Goal: Task Accomplishment & Management: Use online tool/utility

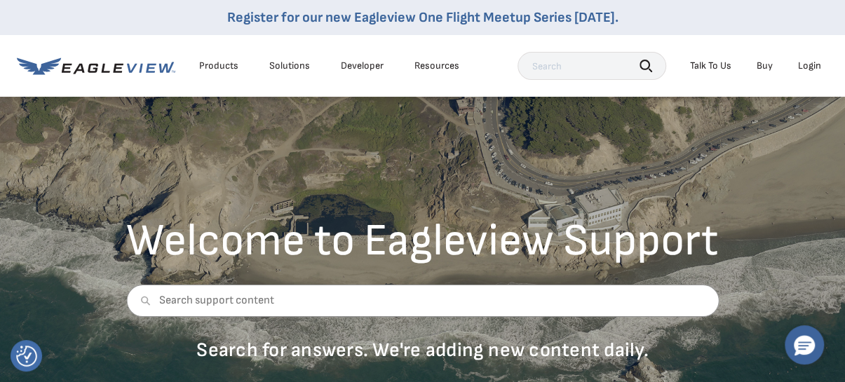
click at [805, 64] on div "Login" at bounding box center [809, 66] width 23 height 13
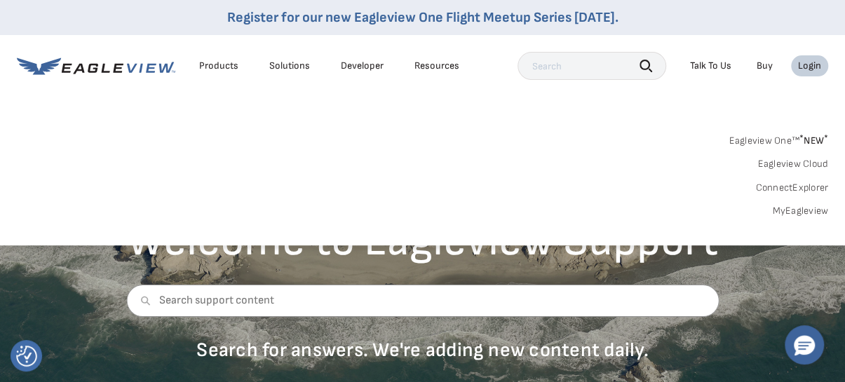
click at [820, 67] on div "Login" at bounding box center [809, 66] width 23 height 13
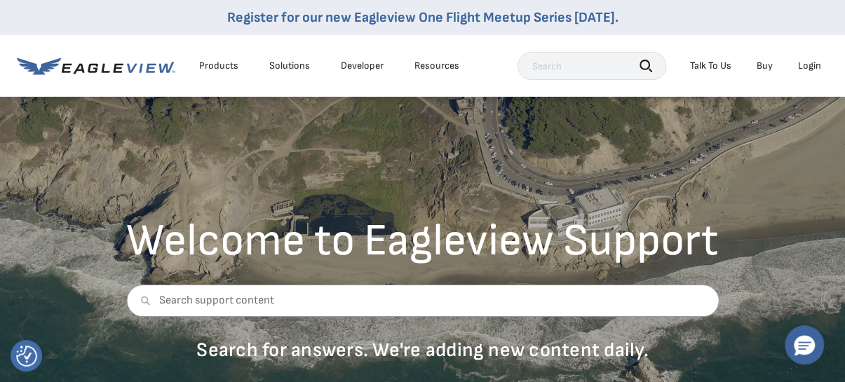
click at [820, 67] on div "Login" at bounding box center [809, 66] width 23 height 13
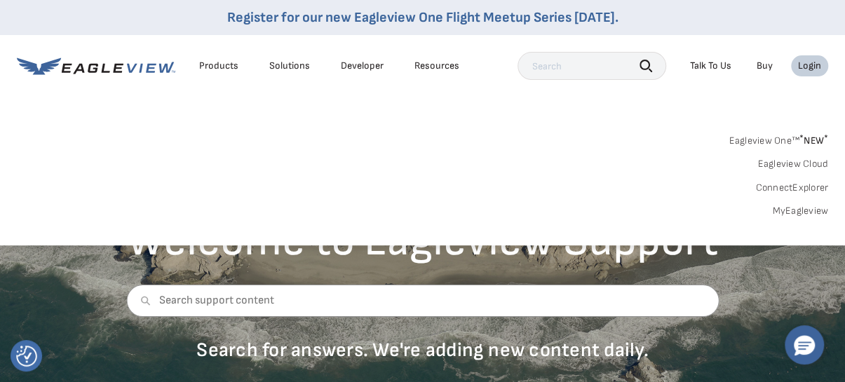
click at [812, 68] on div "Login" at bounding box center [809, 66] width 23 height 13
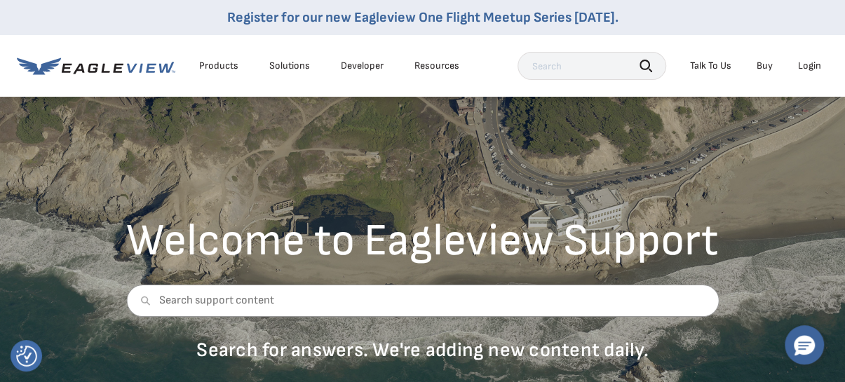
click at [812, 68] on div "Login" at bounding box center [809, 66] width 23 height 13
click at [805, 67] on div "Login" at bounding box center [809, 66] width 23 height 13
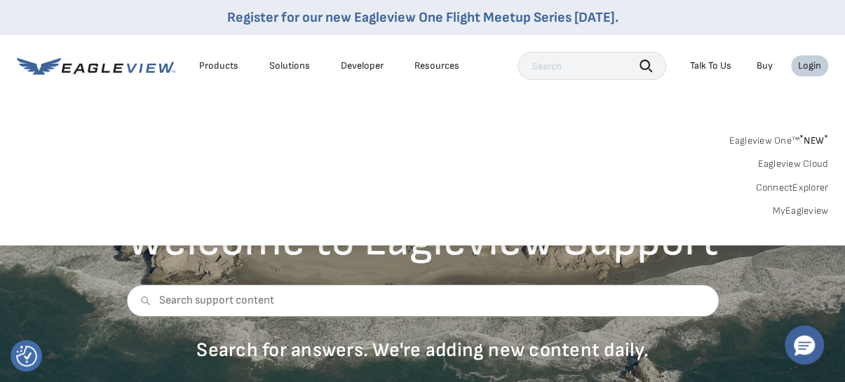
click at [801, 213] on link "MyEagleview" at bounding box center [800, 211] width 56 height 13
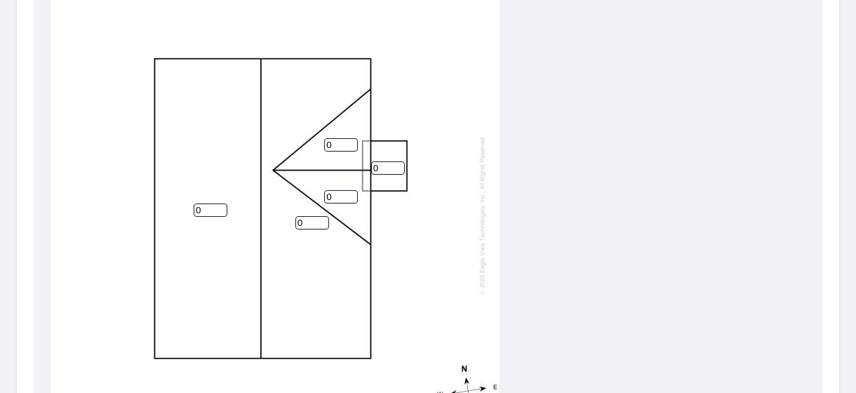
scroll to position [496, 0]
click at [218, 203] on input "1" at bounding box center [211, 209] width 34 height 13
click at [218, 203] on input "2" at bounding box center [211, 209] width 34 height 13
click at [218, 203] on input "3" at bounding box center [211, 209] width 34 height 13
click at [218, 203] on input "4" at bounding box center [211, 209] width 34 height 13
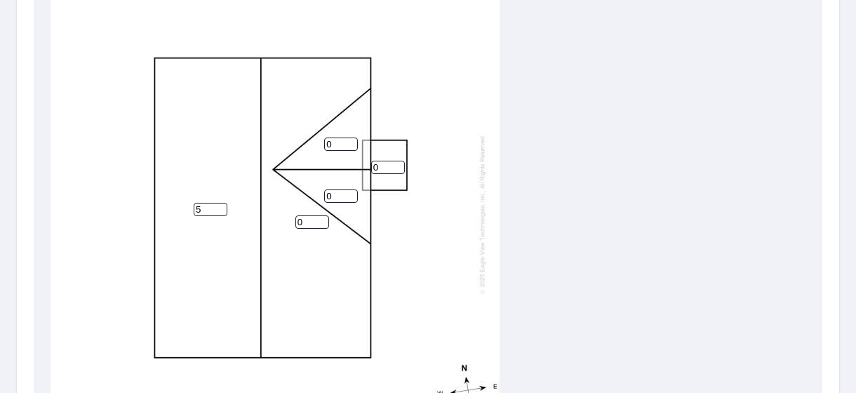
click at [218, 203] on input "5" at bounding box center [211, 209] width 34 height 13
click at [218, 203] on input "6" at bounding box center [211, 209] width 34 height 13
type input "7"
click at [218, 203] on input "7" at bounding box center [211, 209] width 34 height 13
click at [321, 215] on input "1" at bounding box center [312, 221] width 34 height 13
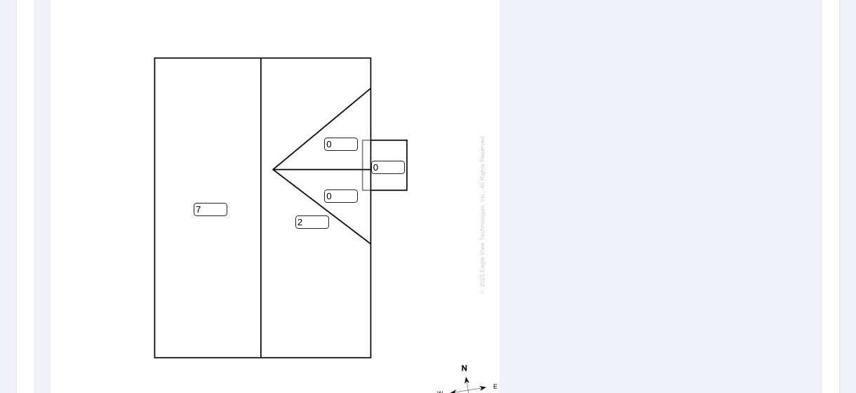
click at [321, 215] on input "2" at bounding box center [312, 221] width 34 height 13
click at [321, 215] on input "3" at bounding box center [312, 221] width 34 height 13
click at [321, 215] on input "4" at bounding box center [312, 221] width 34 height 13
click at [321, 215] on input "5" at bounding box center [312, 221] width 34 height 13
click at [321, 215] on input "6" at bounding box center [312, 221] width 34 height 13
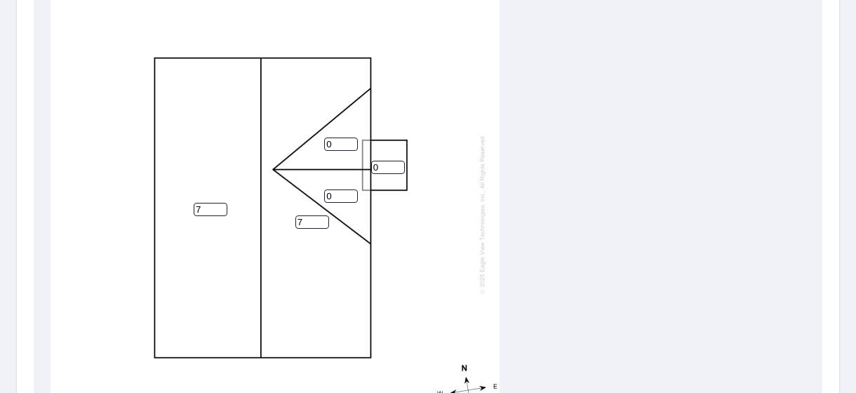
type input "7"
click at [321, 215] on input "7" at bounding box center [312, 221] width 34 height 13
click at [396, 161] on input "1" at bounding box center [388, 167] width 34 height 13
click at [396, 161] on input "2" at bounding box center [388, 167] width 34 height 13
click at [396, 161] on input "4" at bounding box center [388, 167] width 34 height 13
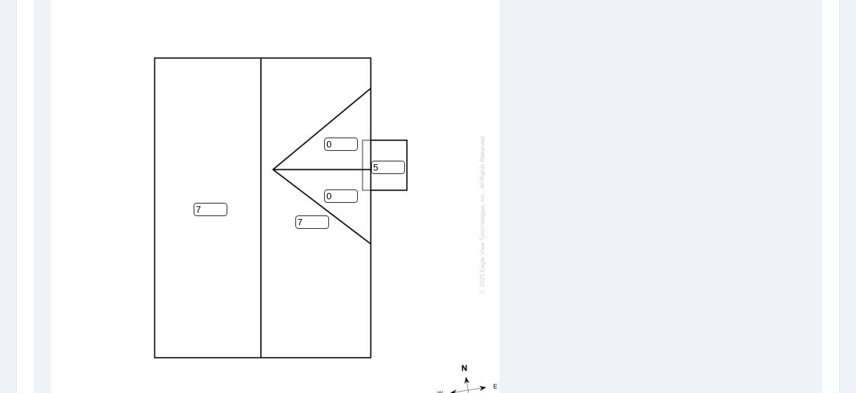
type input "5"
click at [396, 161] on input "5" at bounding box center [388, 167] width 34 height 13
click at [351, 189] on input "1" at bounding box center [341, 195] width 34 height 13
click at [351, 189] on input "2" at bounding box center [341, 195] width 34 height 13
click at [351, 189] on input "3" at bounding box center [341, 195] width 34 height 13
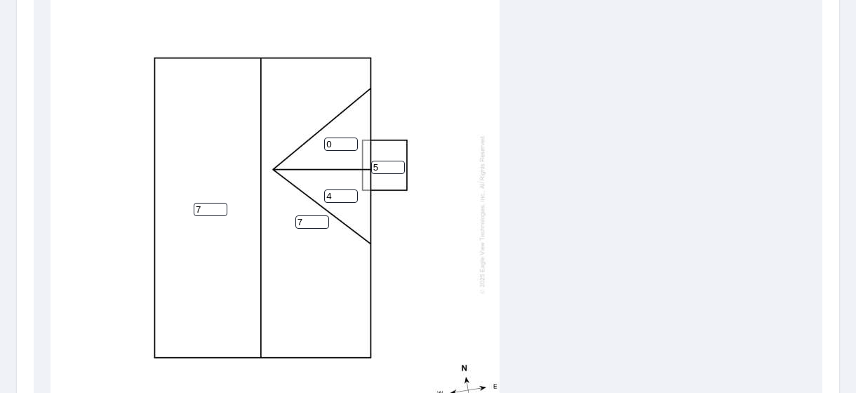
click at [351, 189] on input "4" at bounding box center [341, 195] width 34 height 13
click at [351, 189] on input "5" at bounding box center [341, 195] width 34 height 13
click at [351, 189] on input "6" at bounding box center [341, 195] width 34 height 13
click at [351, 189] on input "7" at bounding box center [341, 195] width 34 height 13
type input "8"
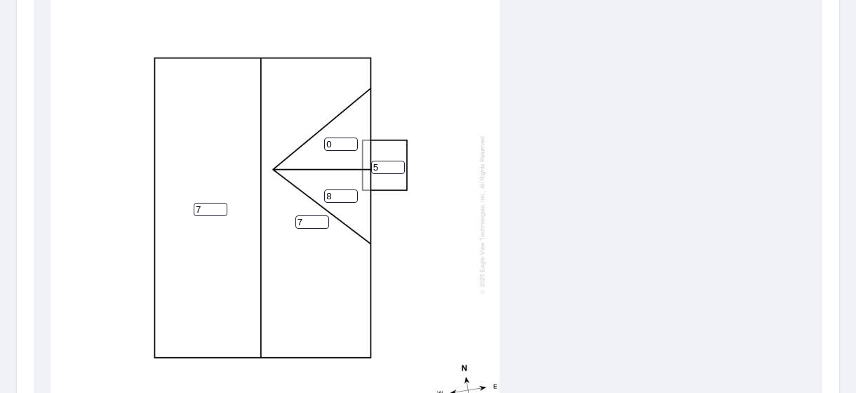
click at [351, 189] on input "8" at bounding box center [341, 195] width 34 height 13
click at [352, 137] on input "3" at bounding box center [341, 143] width 34 height 13
click at [352, 137] on input "4" at bounding box center [341, 143] width 34 height 13
click at [352, 137] on input "5" at bounding box center [341, 143] width 34 height 13
click at [352, 137] on input "6" at bounding box center [341, 143] width 34 height 13
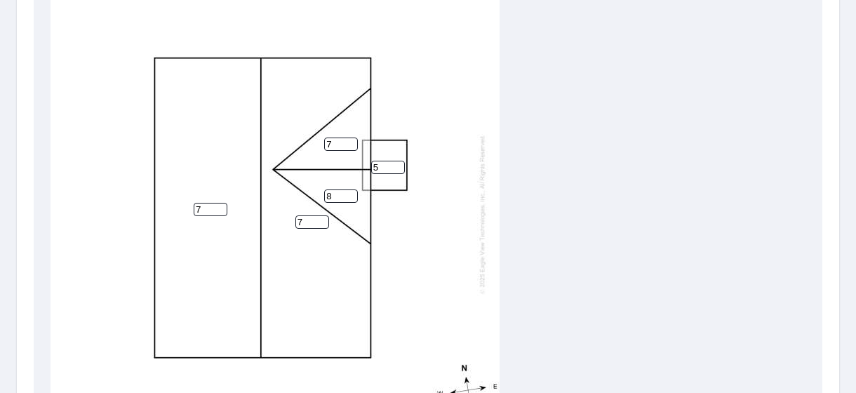
click at [352, 137] on input "7" at bounding box center [341, 143] width 34 height 13
type input "8"
click at [352, 137] on input "8" at bounding box center [341, 143] width 34 height 13
click at [408, 257] on div "7 7 8 8 5" at bounding box center [275, 214] width 449 height 441
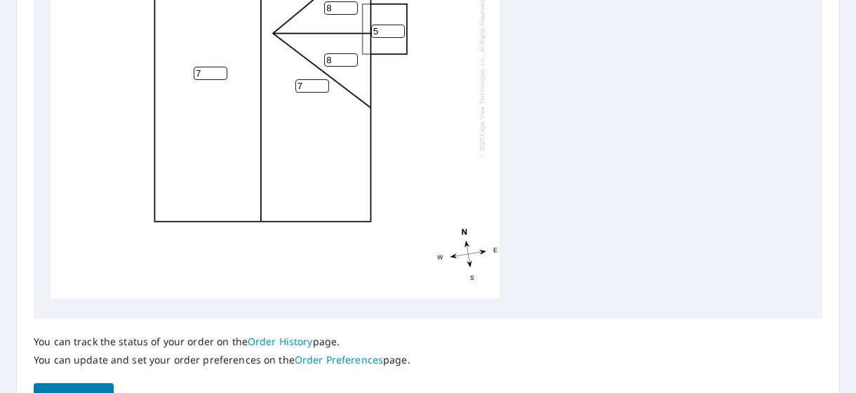
scroll to position [723, 0]
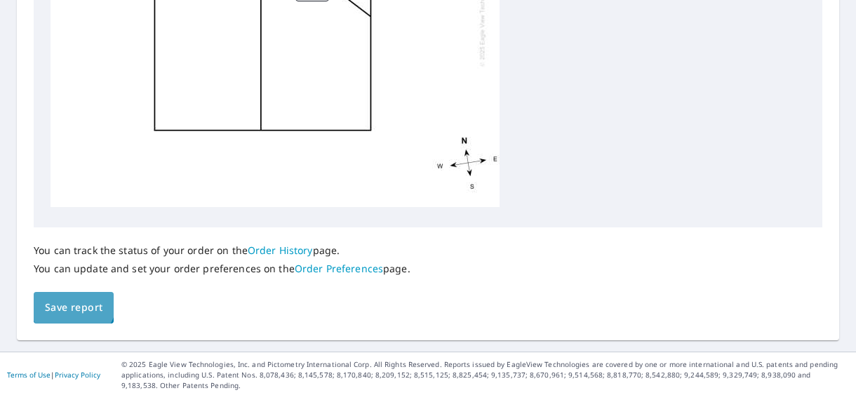
click at [73, 302] on span "Save report" at bounding box center [74, 308] width 58 height 18
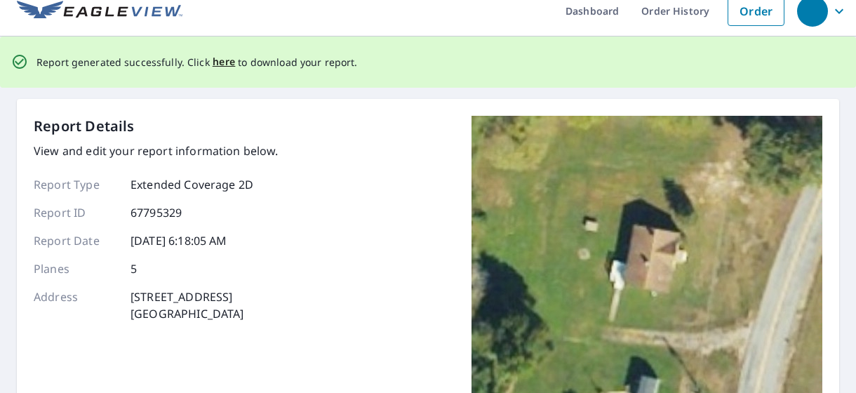
scroll to position [0, 0]
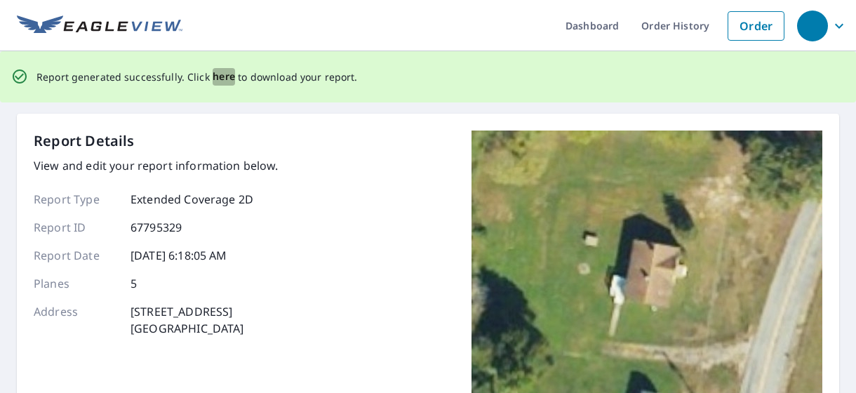
click at [213, 77] on span "here" at bounding box center [224, 77] width 23 height 18
